Goal: Find specific page/section: Find specific page/section

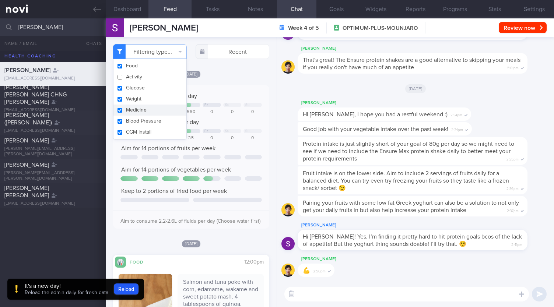
select select "7"
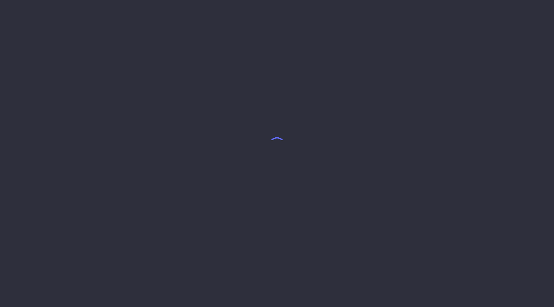
select select "7"
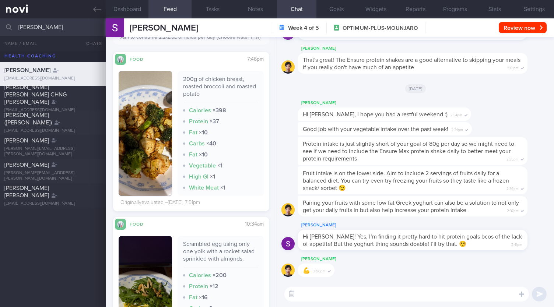
scroll to position [221, 0]
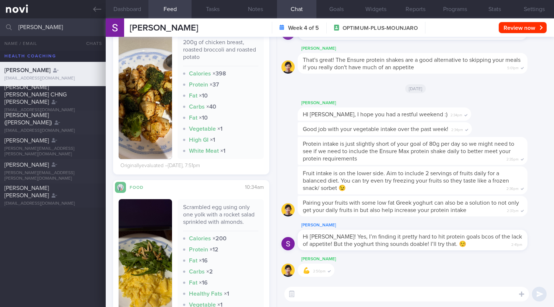
click at [136, 13] on button "Dashboard" at bounding box center [127, 9] width 43 height 18
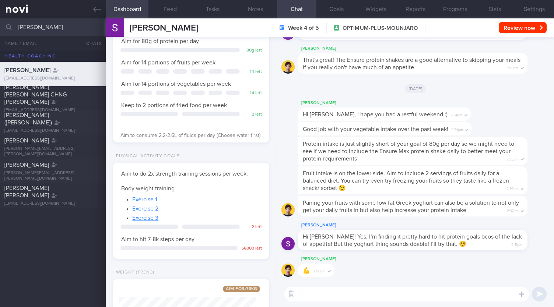
scroll to position [186, 0]
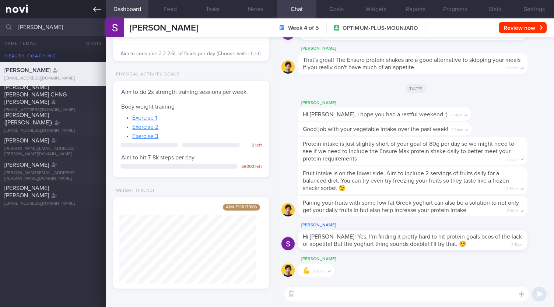
drag, startPoint x: 37, startPoint y: 21, endPoint x: 0, endPoint y: 14, distance: 37.6
click at [0, 17] on div "Patients New Users Coaches sarah All active patients Assigned patients All acti…" at bounding box center [277, 153] width 554 height 307
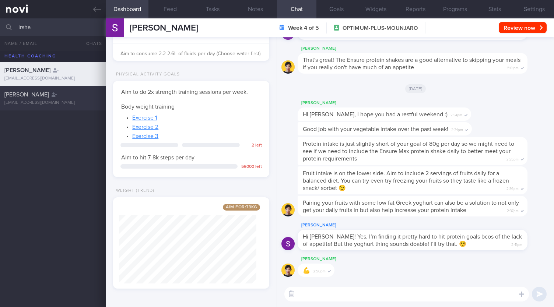
type input "irsha"
click at [63, 98] on div "Irshah Iraimi heyirshah@gmail.com" at bounding box center [53, 98] width 106 height 15
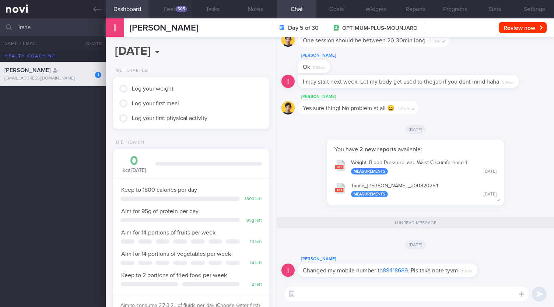
click at [182, 8] on div "505" at bounding box center [181, 9] width 11 height 6
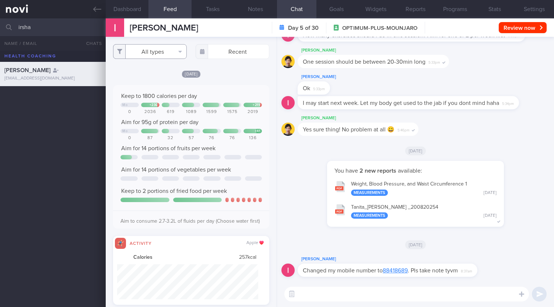
click at [159, 55] on button "All types" at bounding box center [150, 51] width 74 height 15
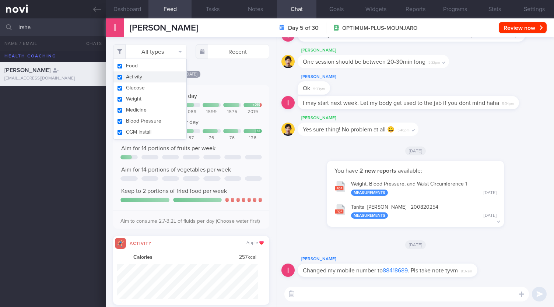
click at [136, 78] on button "Activity" at bounding box center [149, 76] width 73 height 11
checkbox input "false"
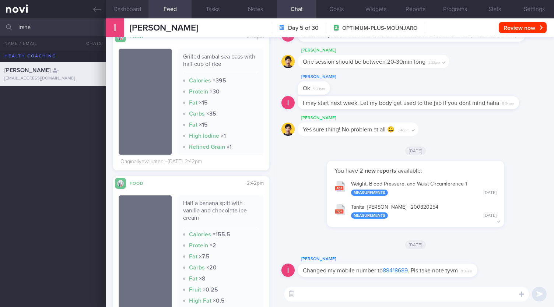
click at [143, 3] on button "Dashboard" at bounding box center [127, 9] width 43 height 18
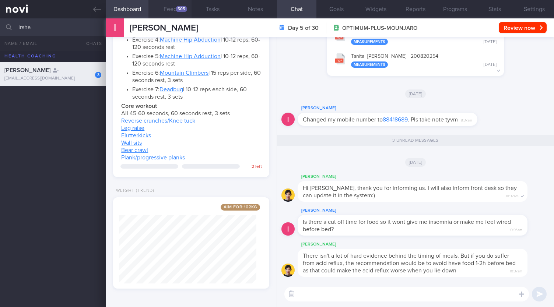
scroll to position [-75, 0]
